Goal: Information Seeking & Learning: Check status

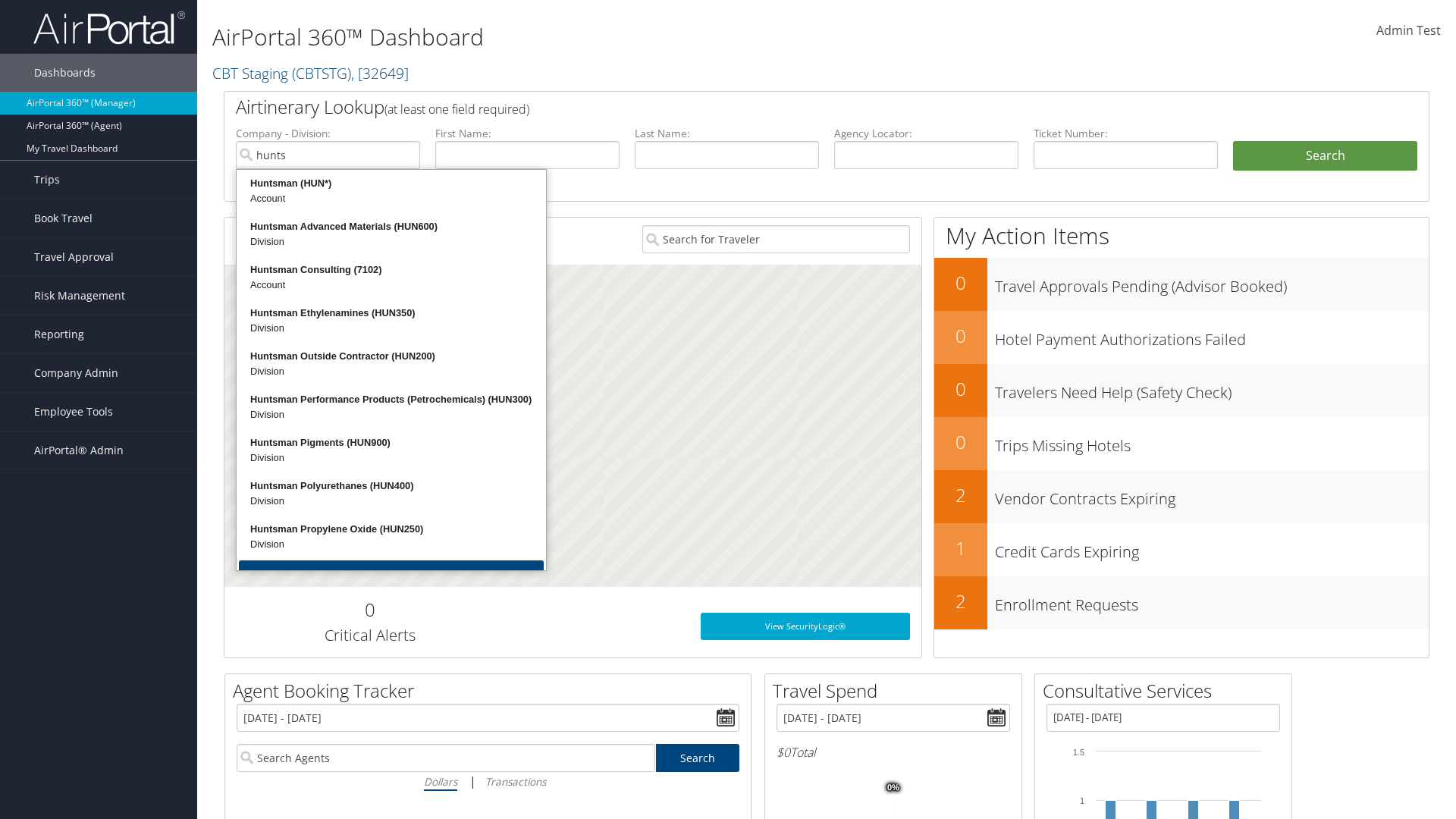
click at [392, 184] on div "Huntsman (HUN*)" at bounding box center [391, 183] width 305 height 15
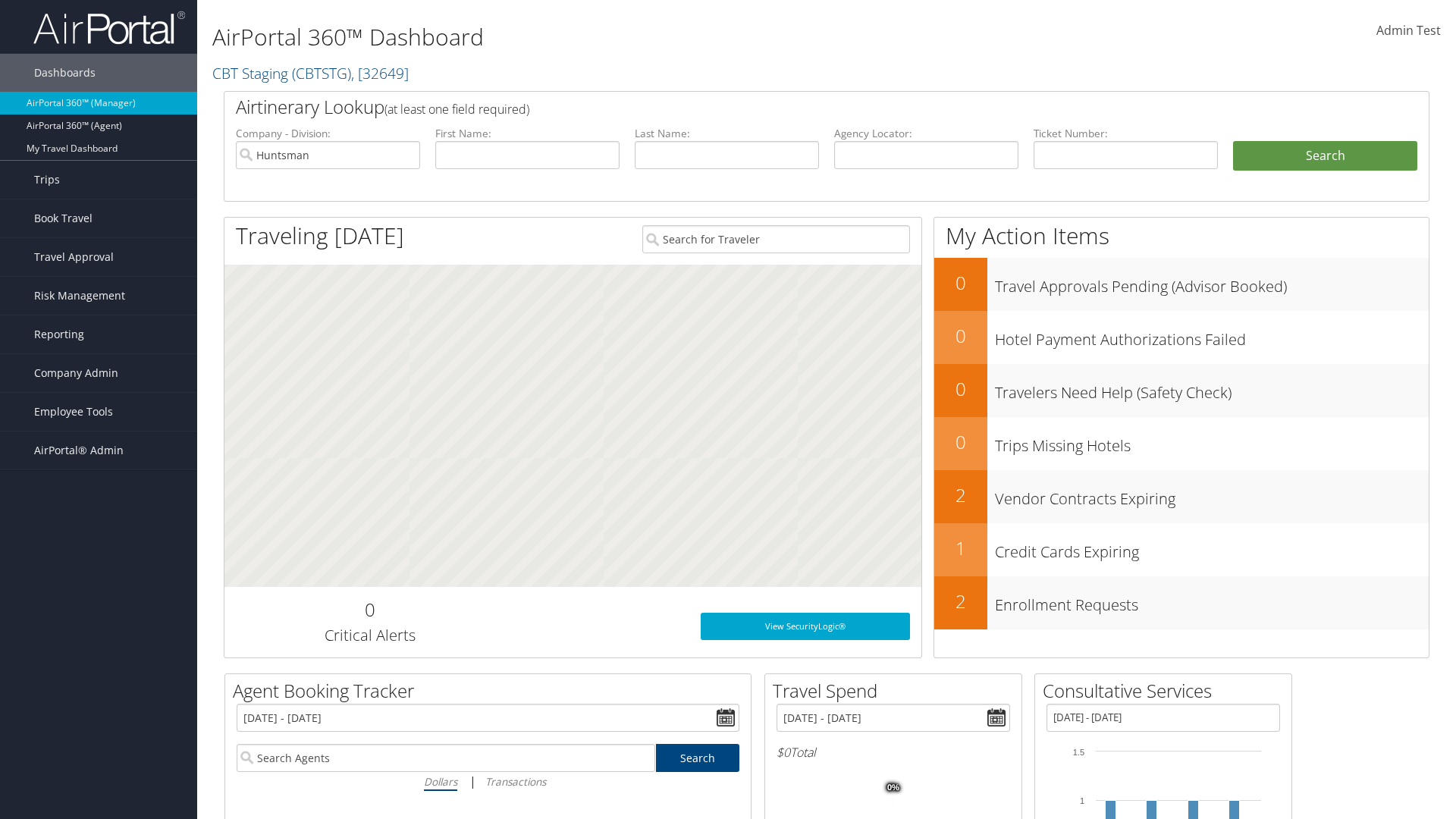
type input "Huntsman"
click at [727, 155] on input "text" at bounding box center [726, 155] width 184 height 28
type input "Huntsman"
click at [1325, 155] on button "Search" at bounding box center [1325, 156] width 184 height 31
